Goal: Task Accomplishment & Management: Use online tool/utility

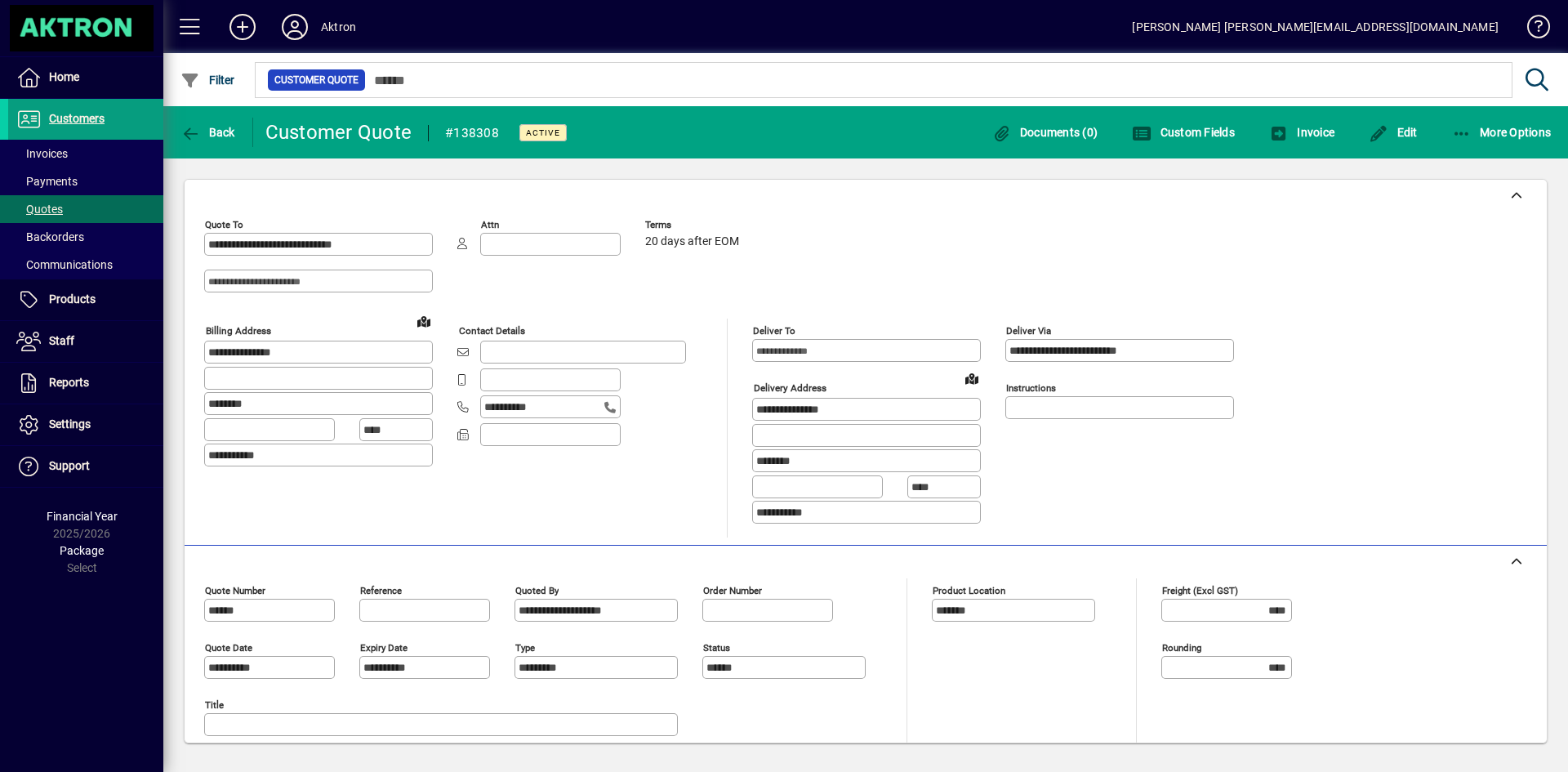
scroll to position [289, 0]
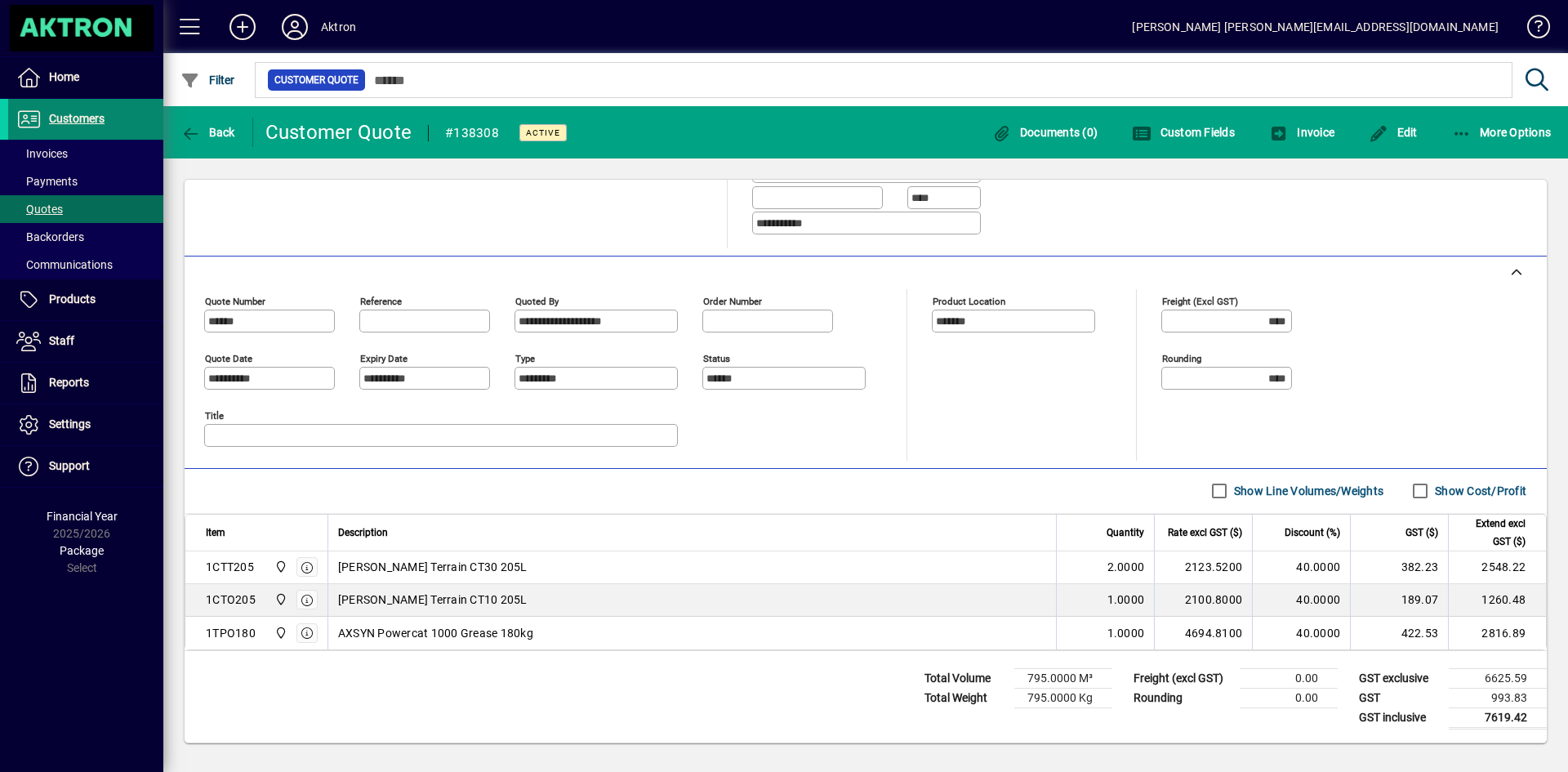
click at [108, 113] on span at bounding box center [86, 120] width 155 height 40
